Goal: Transaction & Acquisition: Purchase product/service

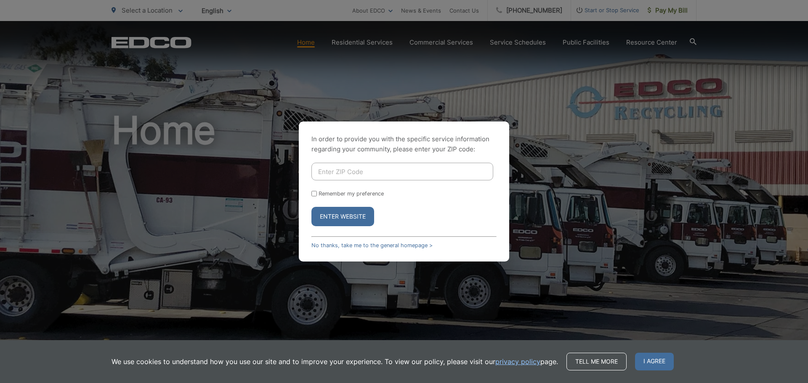
click at [344, 165] on input "Enter ZIP Code" at bounding box center [402, 172] width 182 height 18
type input "92037"
click at [325, 222] on button "Enter Website" at bounding box center [342, 216] width 63 height 19
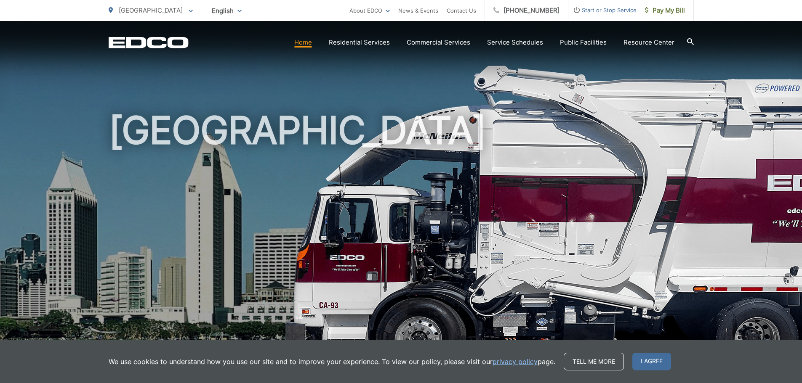
click at [306, 45] on link "Home" at bounding box center [303, 42] width 18 height 10
click at [673, 5] on span "Pay My Bill" at bounding box center [665, 10] width 40 height 10
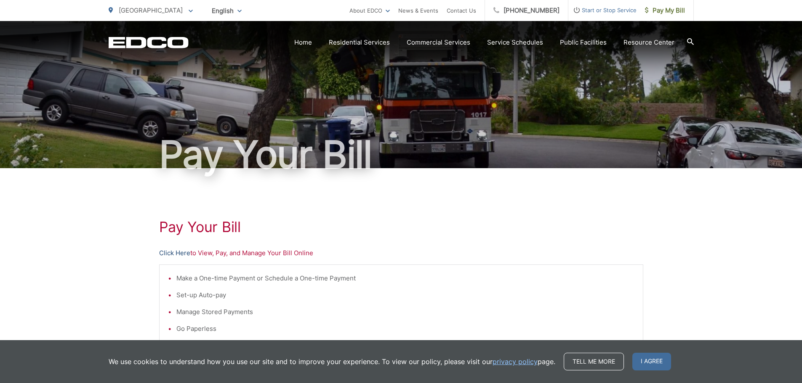
click at [175, 252] on link "Click Here" at bounding box center [174, 253] width 31 height 10
